Goal: Transaction & Acquisition: Purchase product/service

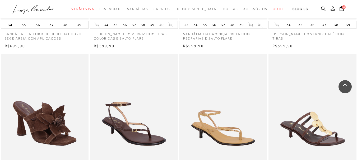
scroll to position [5297, 0]
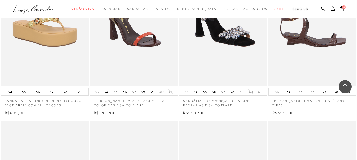
click at [303, 36] on img at bounding box center [312, 21] width 87 height 132
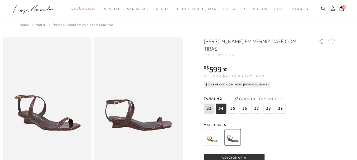
click at [215, 140] on img at bounding box center [211, 137] width 16 height 16
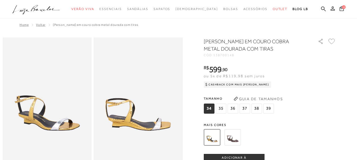
click at [235, 139] on img at bounding box center [232, 137] width 16 height 16
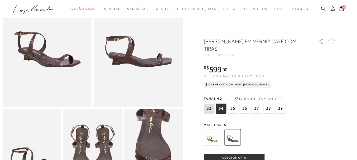
click at [222, 158] on span "ADICIONAR À [GEOGRAPHIC_DATA]" at bounding box center [234, 160] width 60 height 9
click at [281, 111] on span "39" at bounding box center [280, 109] width 11 height 10
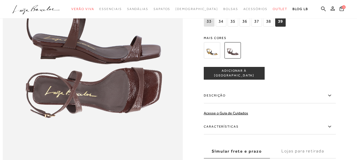
scroll to position [385, 0]
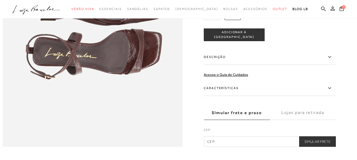
click at [235, 41] on button "ADICIONAR À [GEOGRAPHIC_DATA]" at bounding box center [233, 35] width 61 height 13
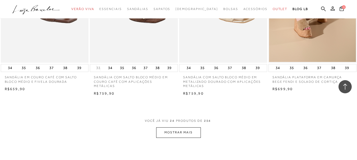
scroll to position [995, 0]
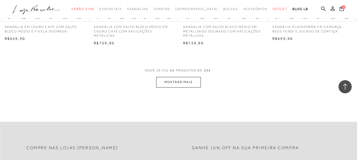
click at [187, 77] on button "MOSTRAR MAIS" at bounding box center [178, 82] width 44 height 10
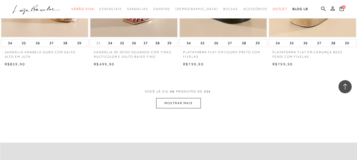
scroll to position [2008, 0]
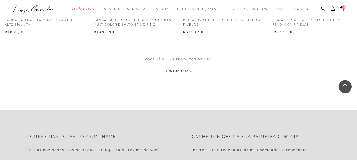
click at [175, 67] on button "MOSTRAR MAIS" at bounding box center [178, 71] width 44 height 10
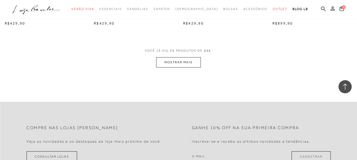
scroll to position [3049, 0]
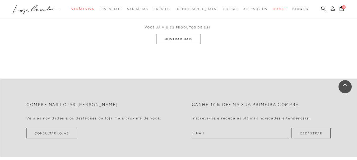
click at [174, 36] on button "MOSTRAR MAIS" at bounding box center [178, 39] width 44 height 10
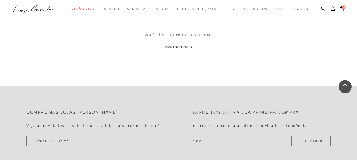
click at [177, 42] on button "MOSTRAR MAIS" at bounding box center [178, 47] width 44 height 10
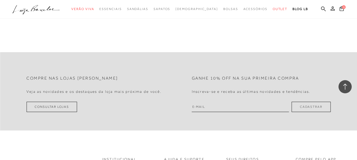
scroll to position [5123, 0]
